Goal: Information Seeking & Learning: Learn about a topic

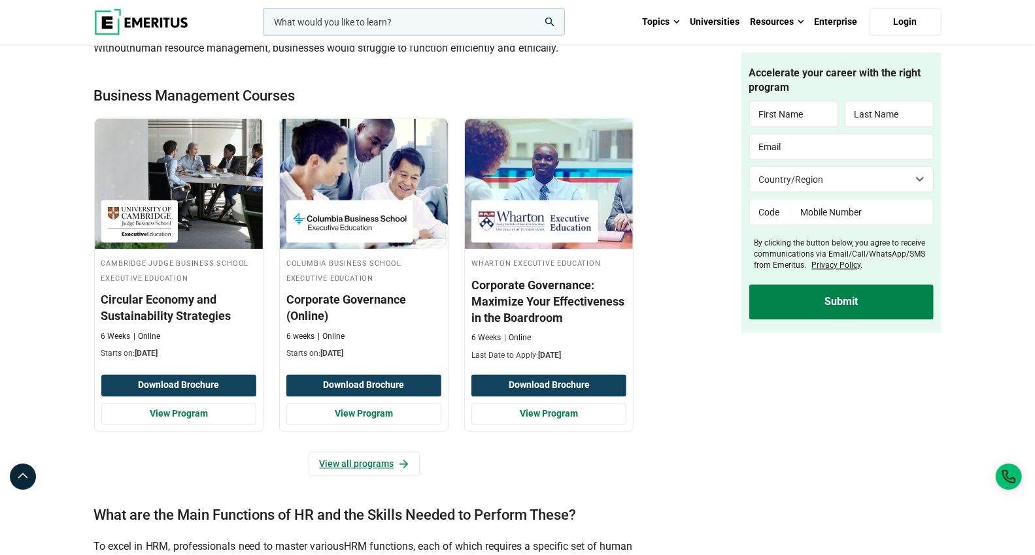
scroll to position [1335, 0]
click at [360, 461] on link "View all programs" at bounding box center [363, 464] width 111 height 25
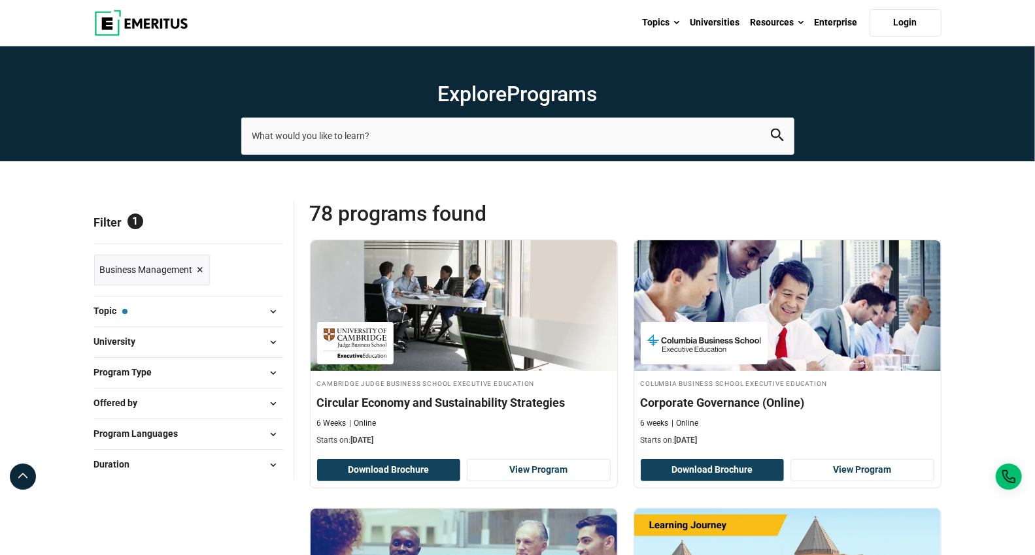
click at [153, 346] on button "University" at bounding box center [188, 343] width 189 height 20
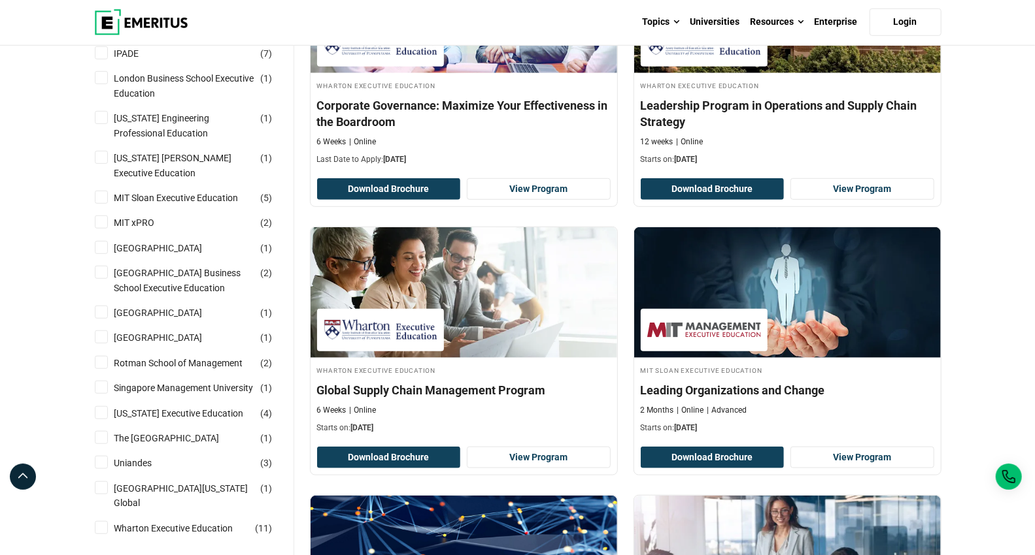
scroll to position [575, 0]
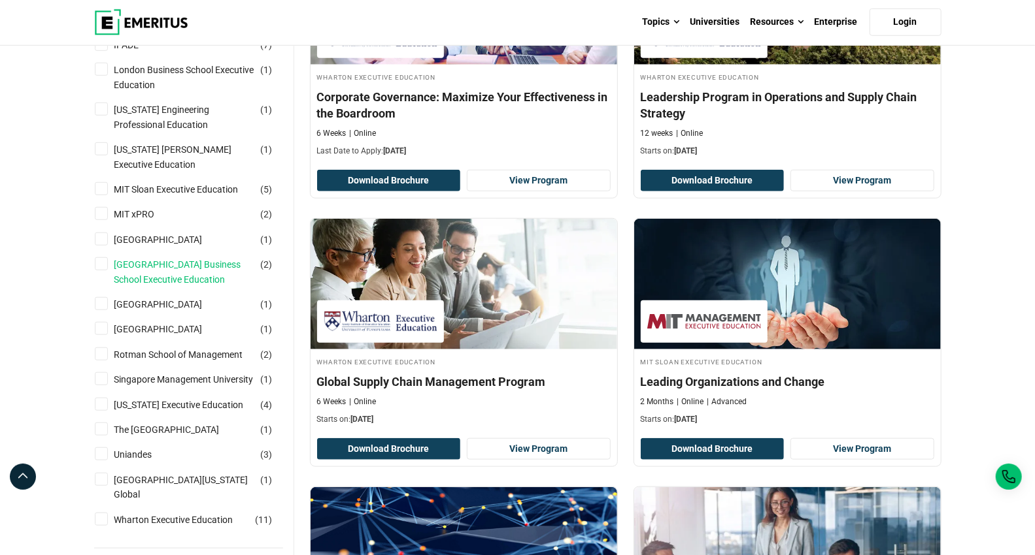
click at [148, 266] on link "[GEOGRAPHIC_DATA] Business School Executive Education" at bounding box center [197, 271] width 167 height 29
checkbox input "true"
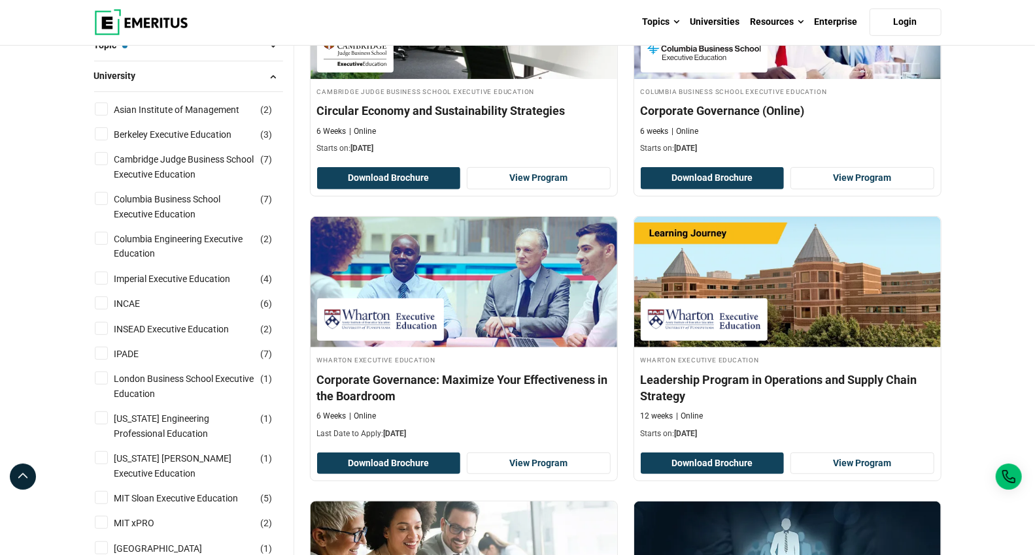
scroll to position [217, 0]
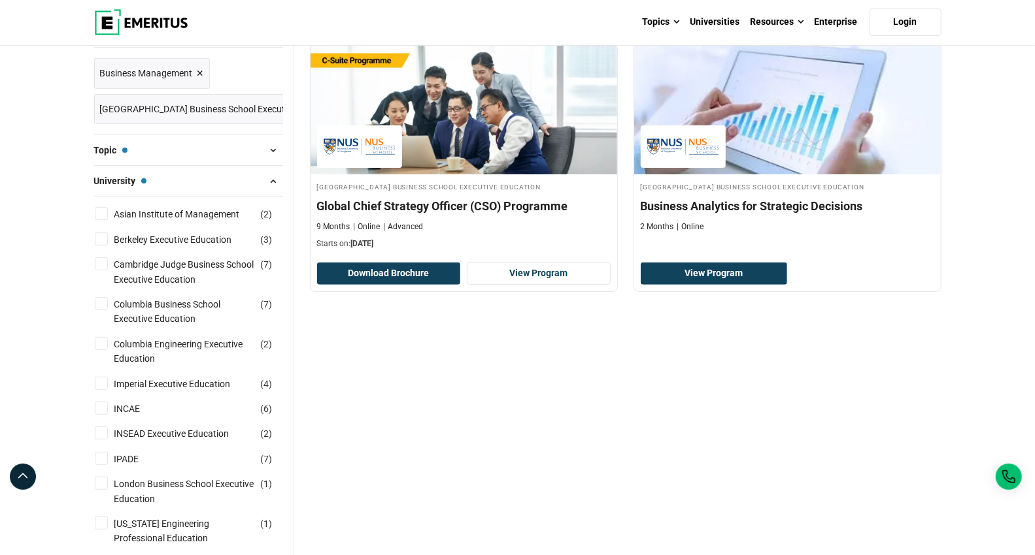
scroll to position [167, 0]
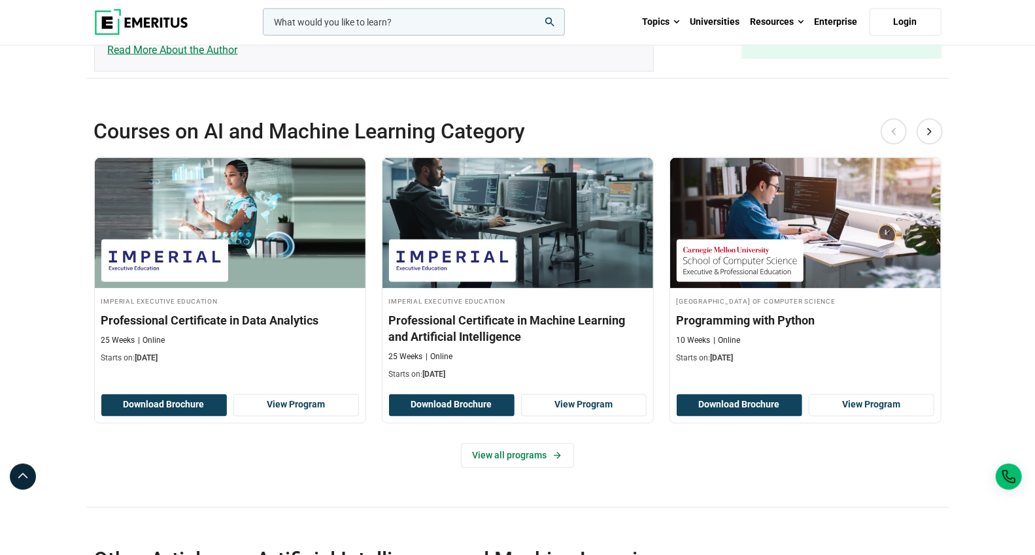
scroll to position [4350, 0]
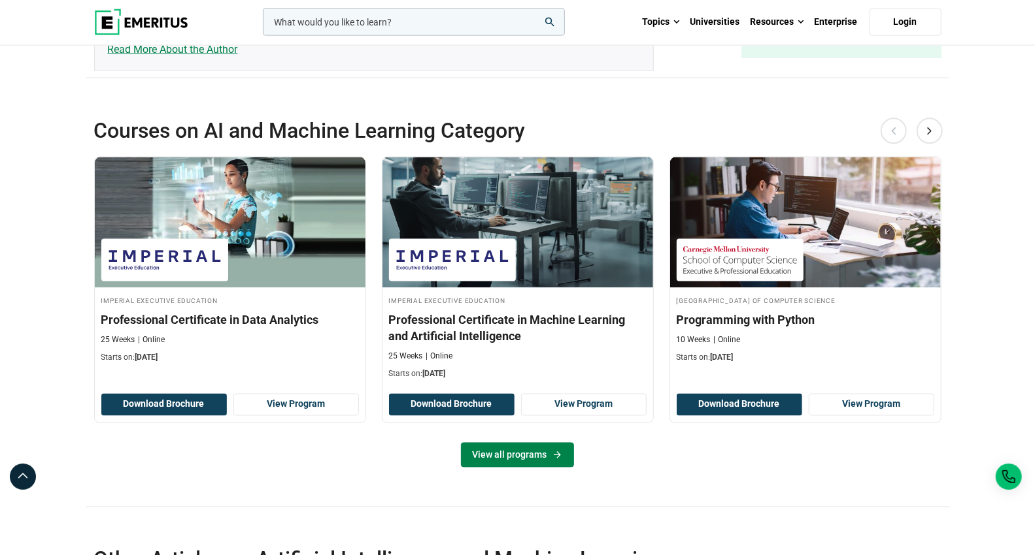
click at [494, 461] on link "View all programs" at bounding box center [517, 455] width 113 height 25
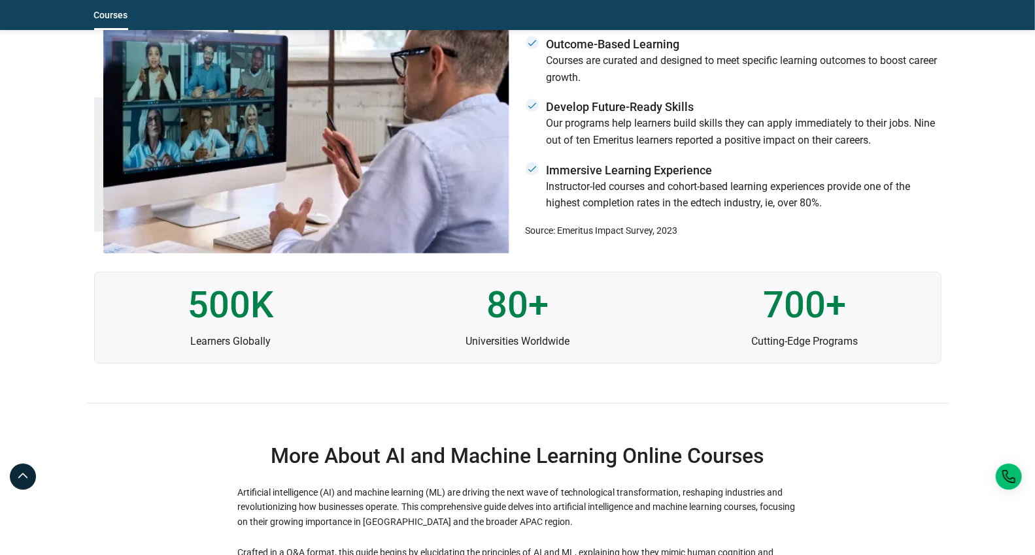
scroll to position [3346, 0]
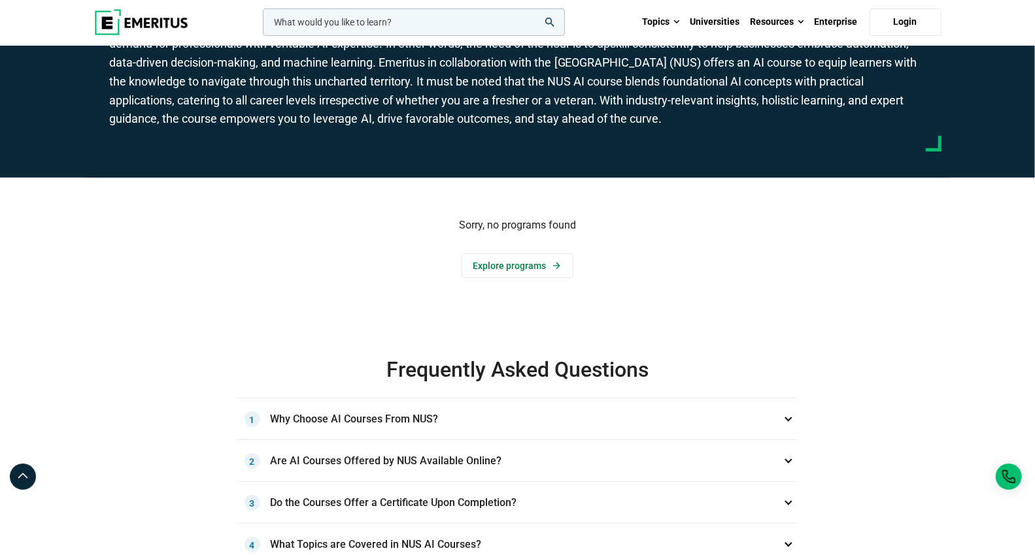
scroll to position [139, 0]
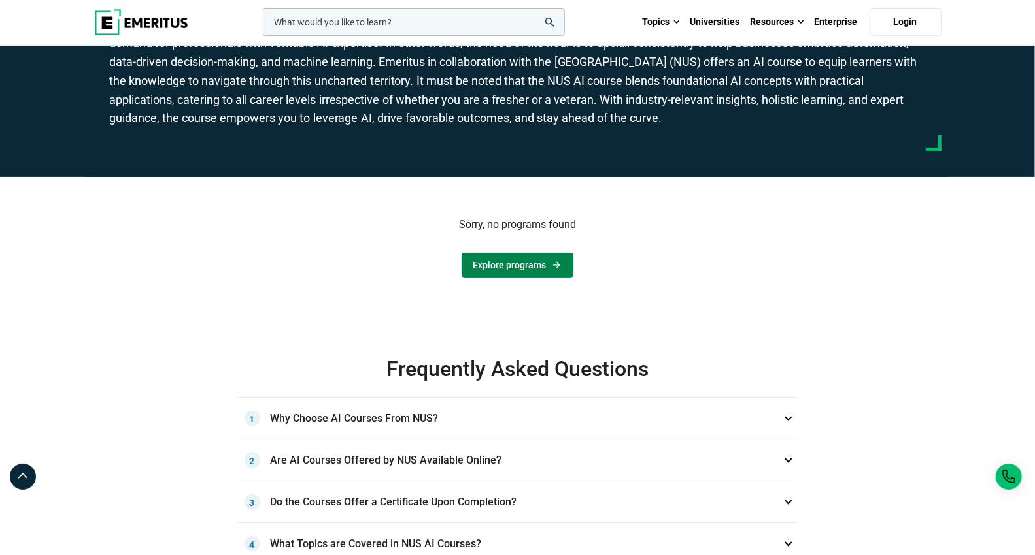
click at [521, 274] on link "Explore programs" at bounding box center [517, 265] width 112 height 25
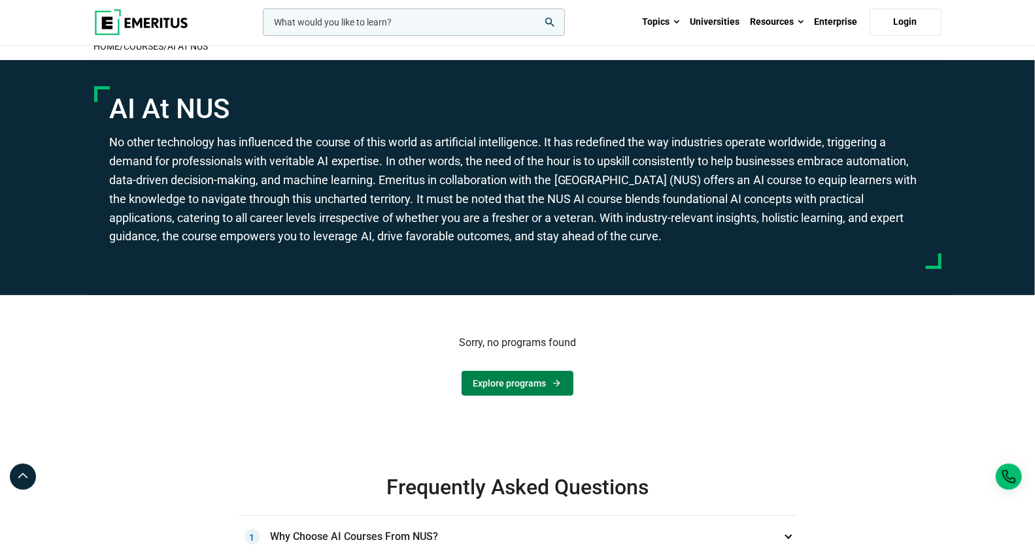
scroll to position [0, 0]
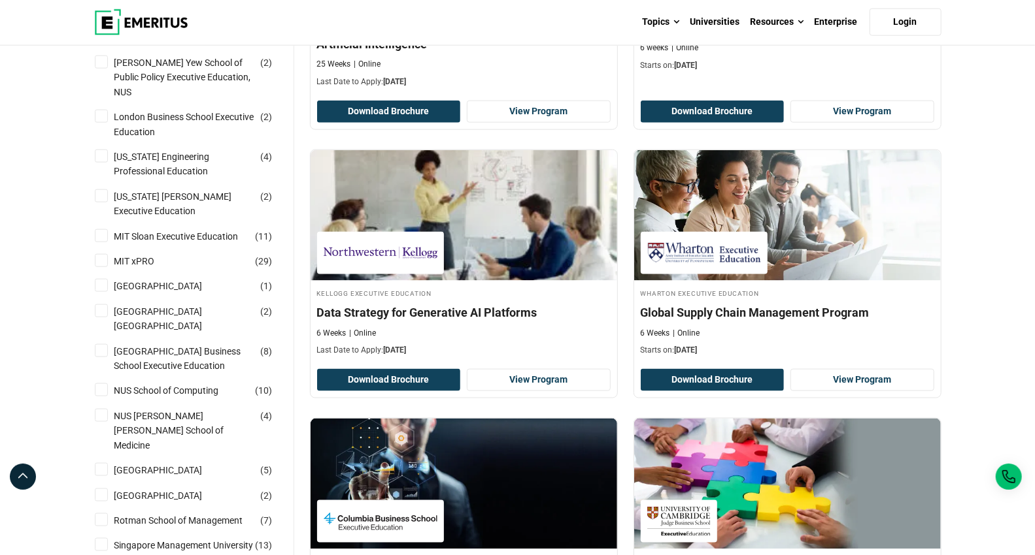
scroll to position [930, 0]
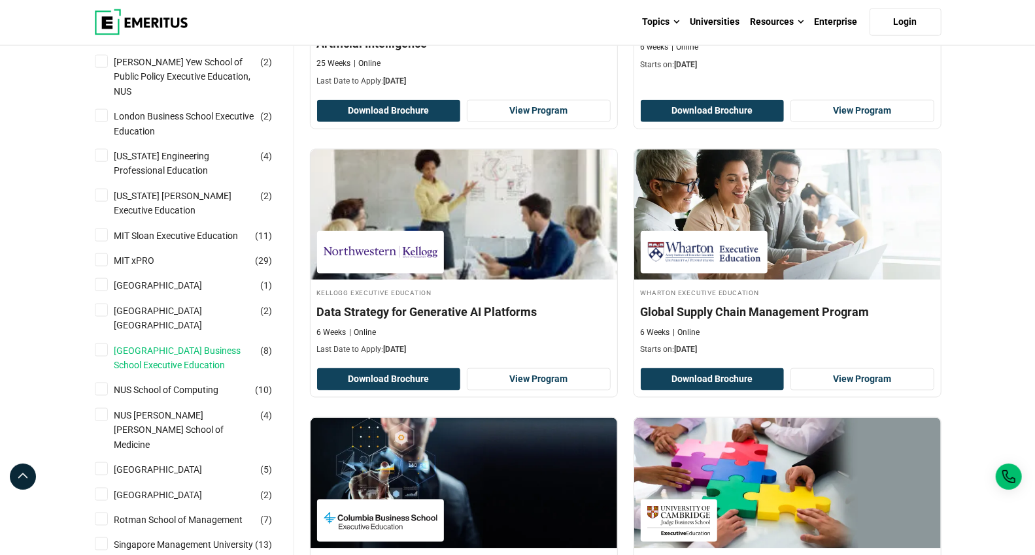
click at [148, 355] on link "[GEOGRAPHIC_DATA] Business School Executive Education" at bounding box center [197, 358] width 167 height 29
checkbox input "true"
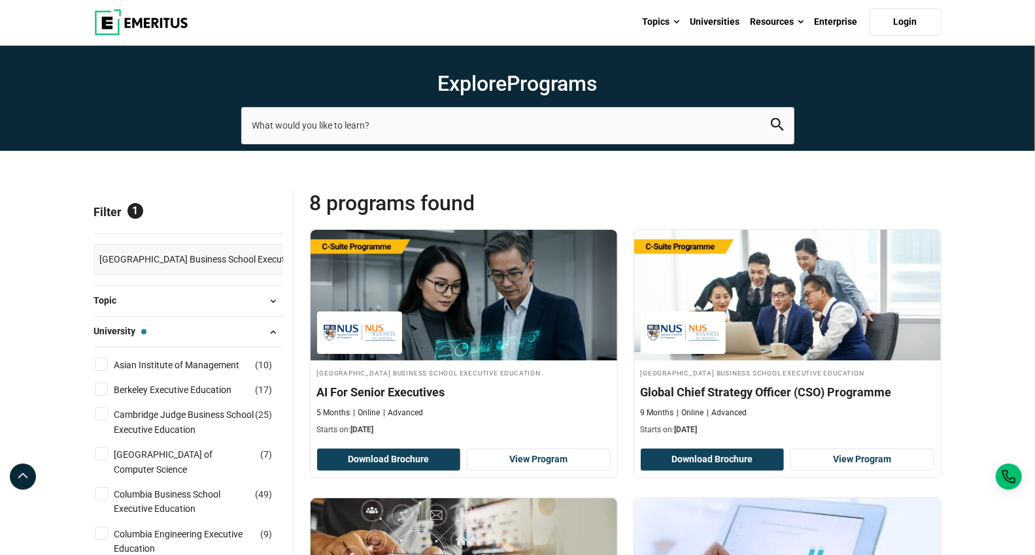
scroll to position [8, 0]
